Goal: Find specific page/section

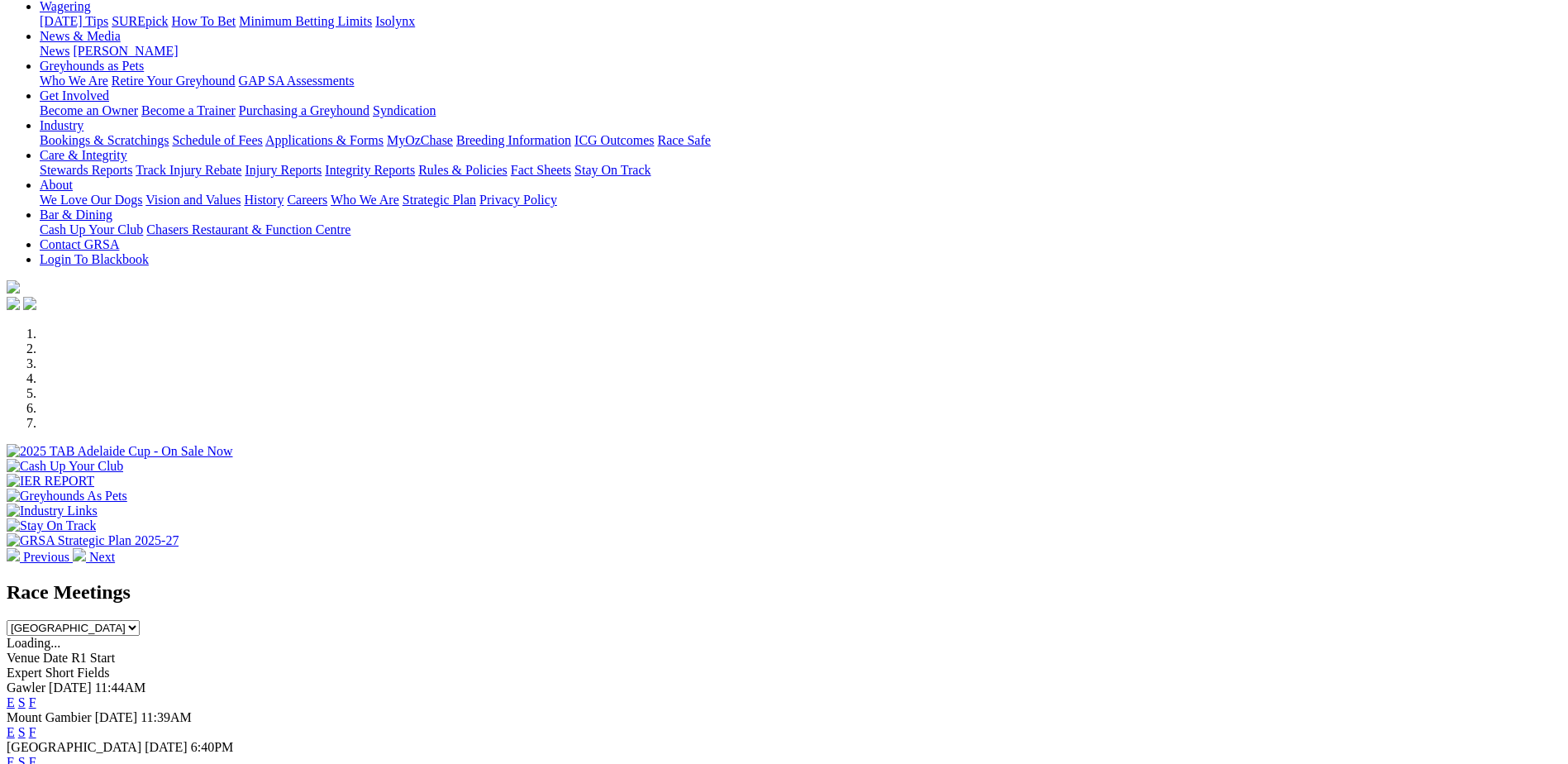
scroll to position [248, 0]
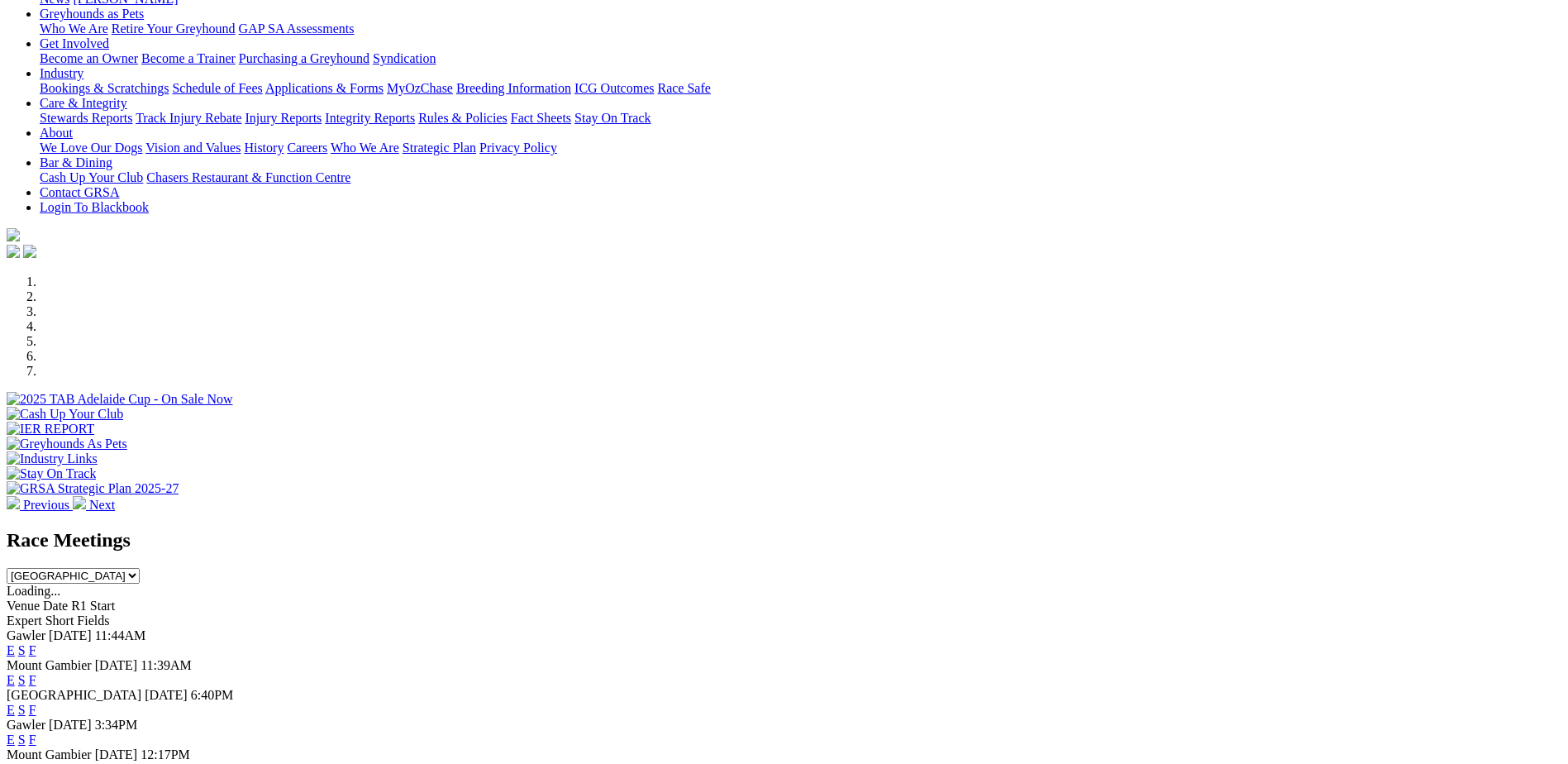
click at [36, 643] on link "F" at bounding box center [32, 650] width 8 height 14
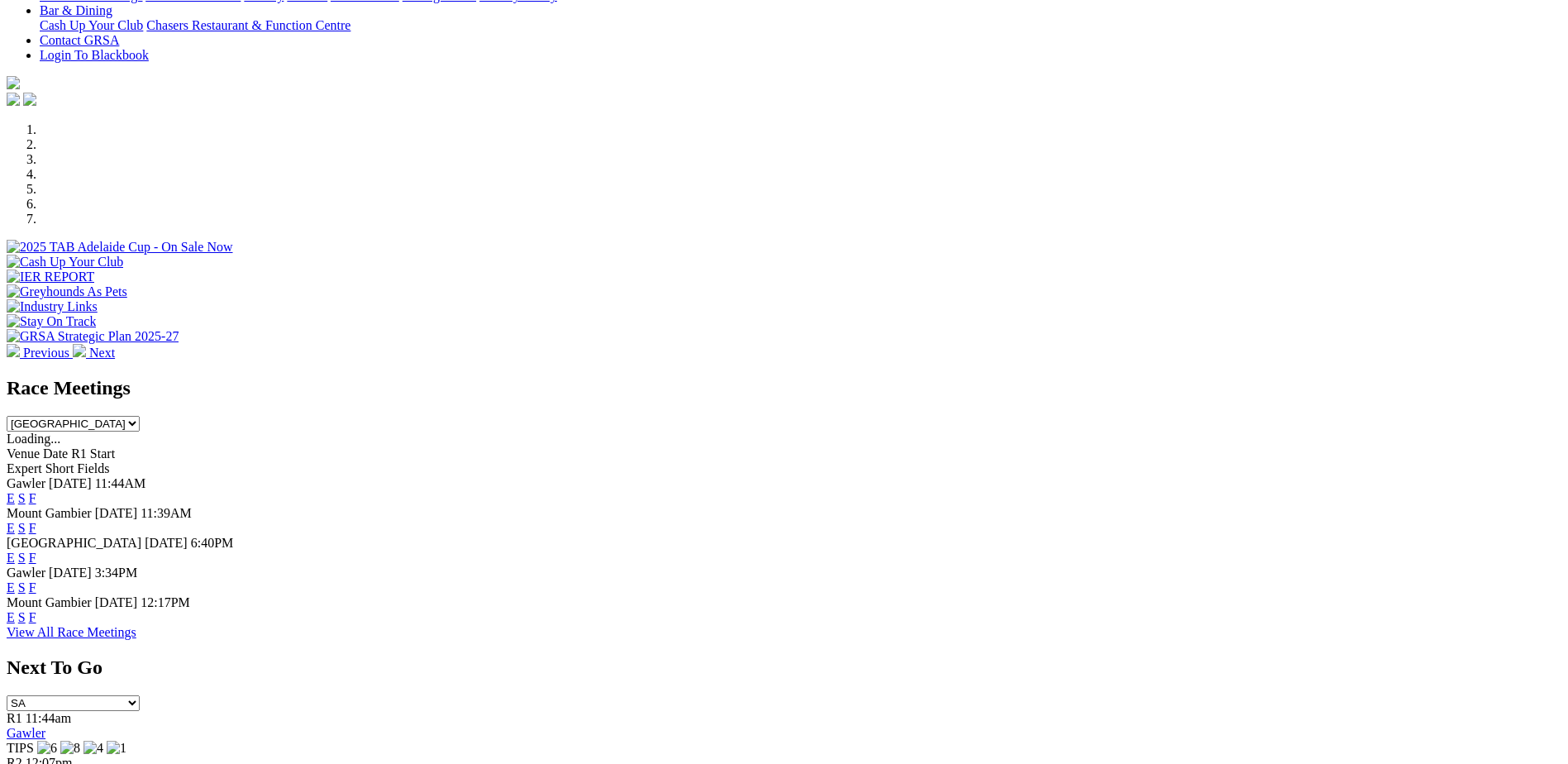
scroll to position [413, 0]
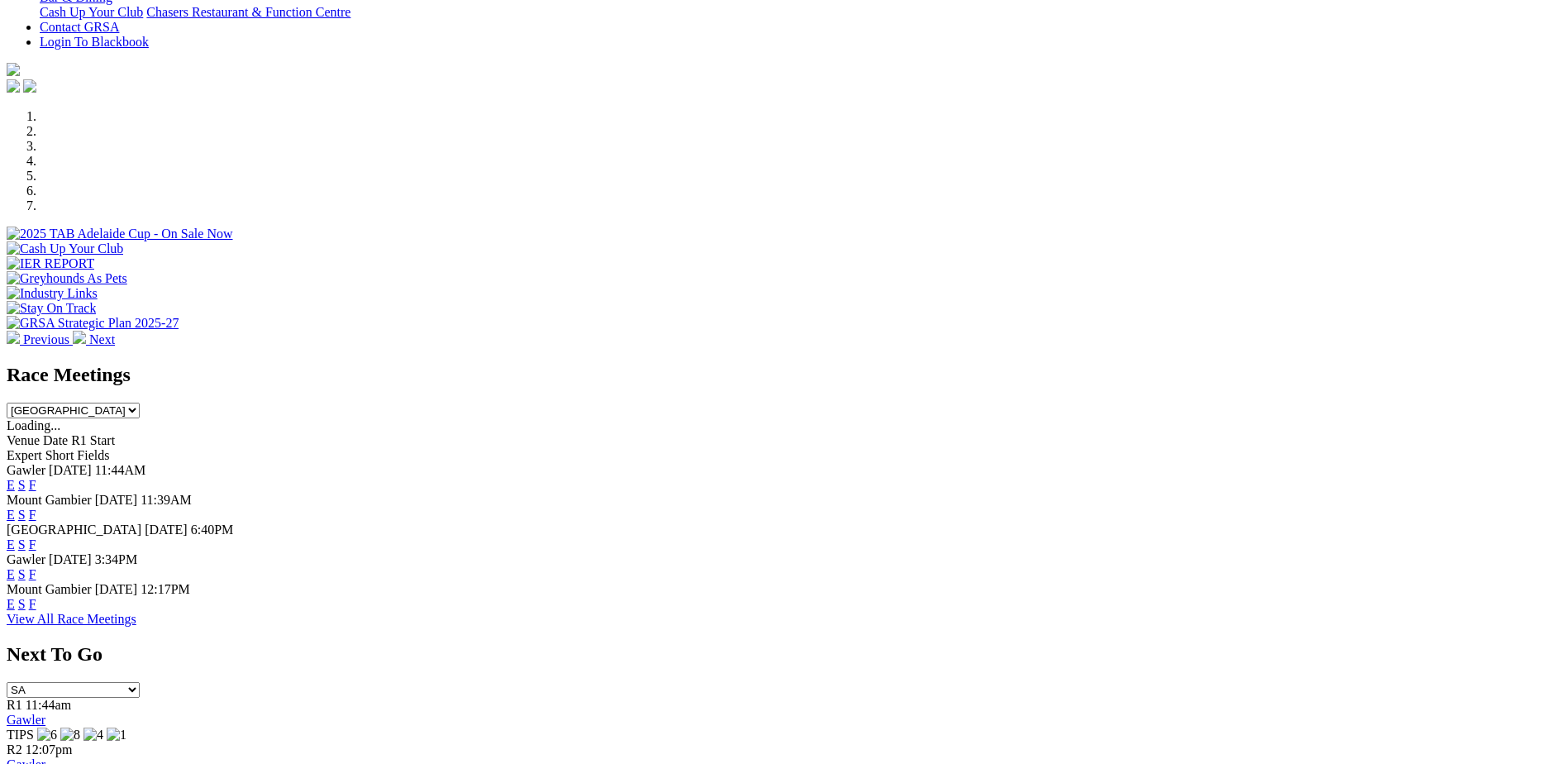
drag, startPoint x: 1007, startPoint y: 463, endPoint x: 922, endPoint y: 449, distance: 86.1
click at [36, 537] on link "F" at bounding box center [32, 544] width 8 height 14
